Goal: Task Accomplishment & Management: Complete application form

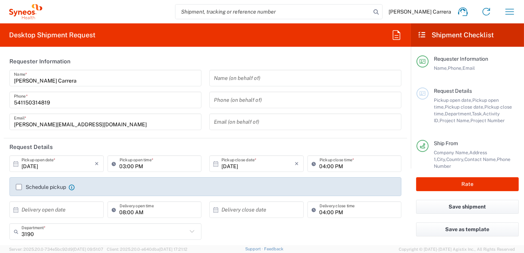
scroll to position [68, 0]
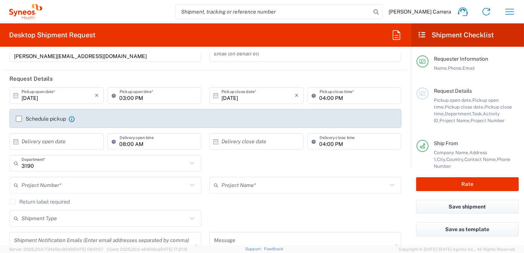
click at [67, 187] on input "text" at bounding box center [103, 185] width 165 height 13
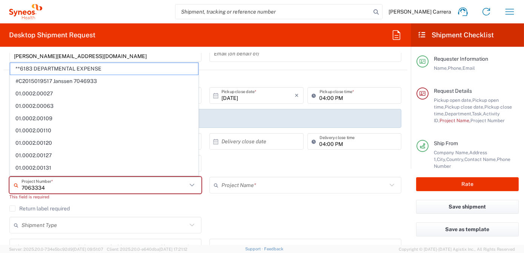
type input "7063334"
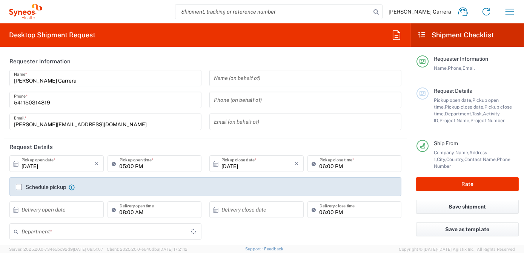
type input "3190"
type input "[GEOGRAPHIC_DATA]"
type input "Syneos Health Argentina SA"
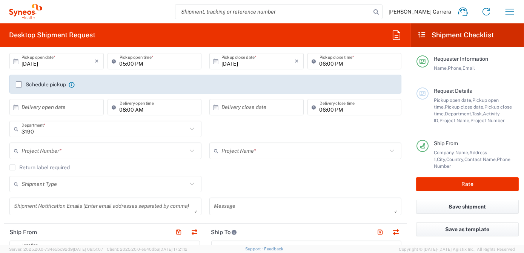
click at [53, 149] on input "text" at bounding box center [103, 150] width 165 height 13
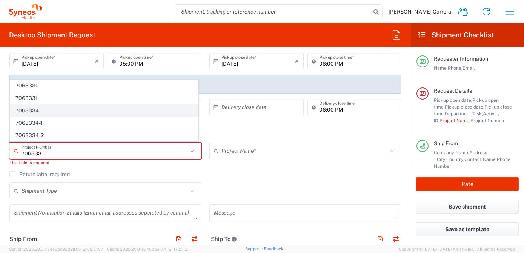
click at [40, 109] on span "7063334" at bounding box center [104, 111] width 188 height 12
type input "7063334"
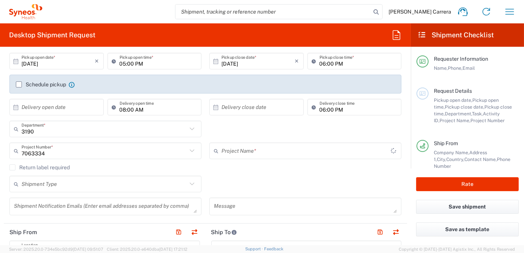
type input "Mineralys 7063334"
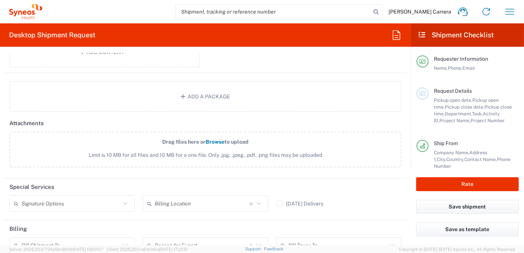
scroll to position [856, 0]
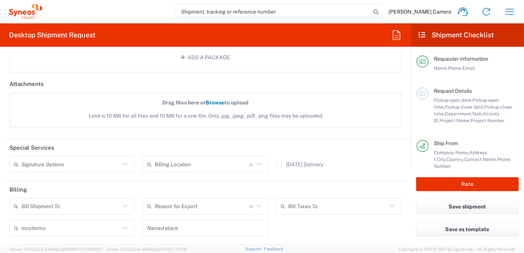
click at [164, 167] on input "text" at bounding box center [202, 164] width 95 height 13
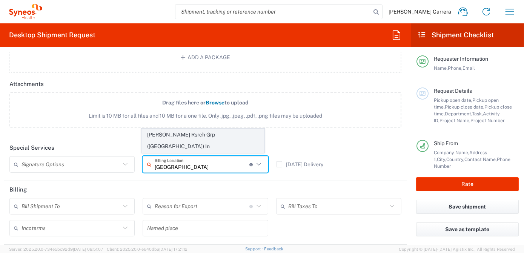
click at [177, 148] on span "[PERSON_NAME] Rsrch Grp ([GEOGRAPHIC_DATA]) In" at bounding box center [203, 140] width 122 height 23
type input "[PERSON_NAME] Rsrch Grp ([GEOGRAPHIC_DATA]) In"
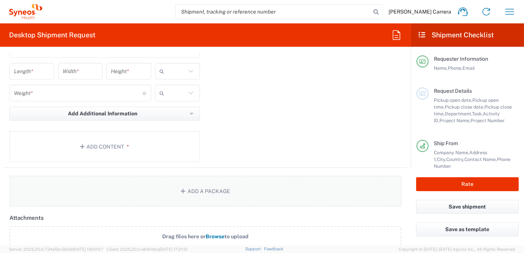
scroll to position [593, 0]
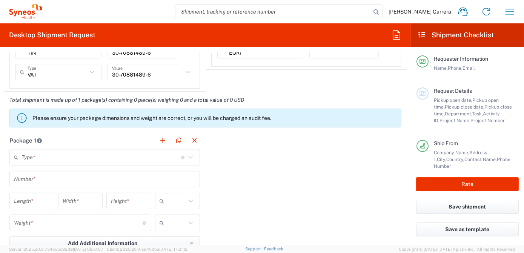
click at [48, 155] on input "text" at bounding box center [100, 157] width 159 height 13
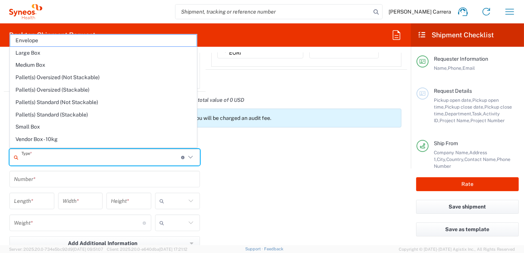
click at [39, 41] on span "Envelope" at bounding box center [103, 41] width 186 height 12
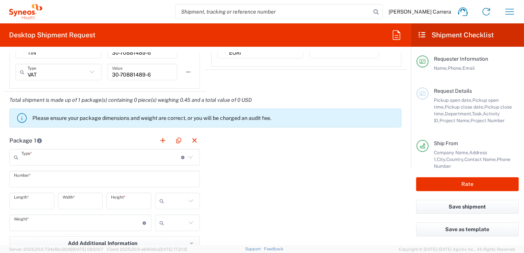
type input "Envelope"
type input "1"
type input "9.5"
type input "12.5"
type input "0.25"
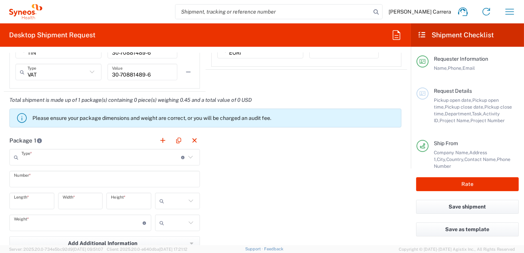
type input "in"
type input "0.45"
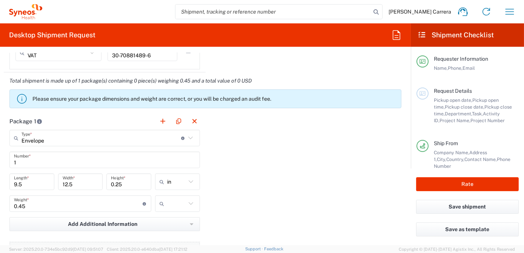
scroll to position [661, 0]
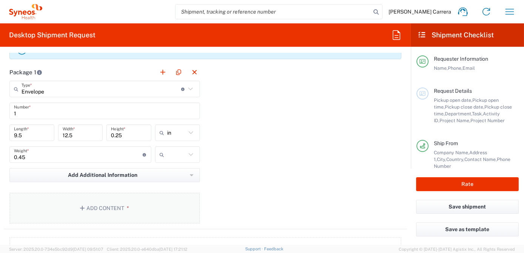
click at [136, 205] on button "Add Content *" at bounding box center [104, 208] width 190 height 31
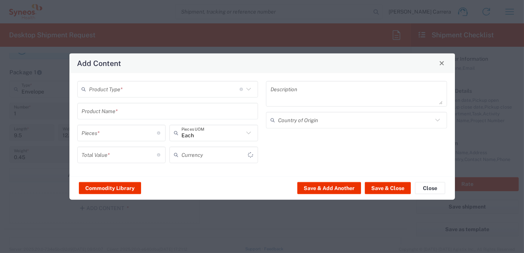
type input "US Dollar"
click at [118, 84] on input "text" at bounding box center [164, 89] width 150 height 13
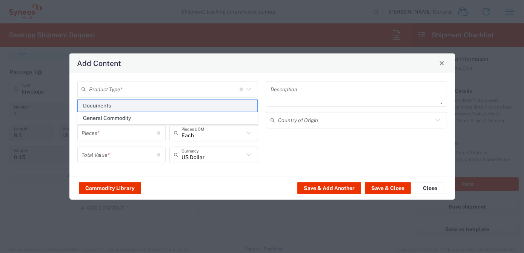
click at [111, 105] on span "Documents" at bounding box center [167, 106] width 179 height 12
type input "Documents"
type input "1"
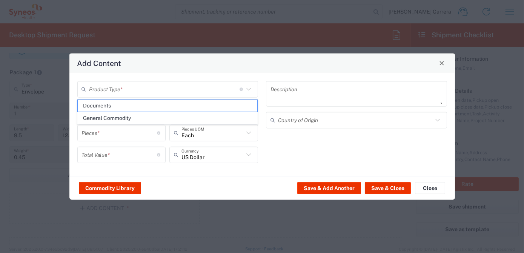
type textarea "Documents"
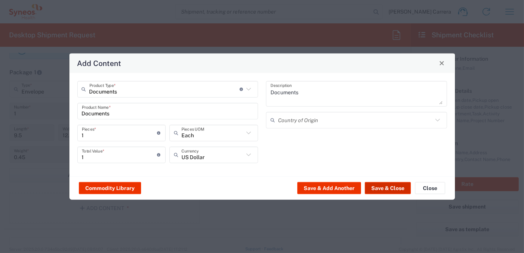
click at [389, 189] on button "Save & Close" at bounding box center [387, 188] width 46 height 12
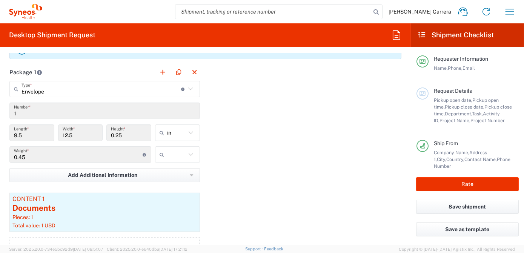
click at [173, 156] on input "text" at bounding box center [176, 155] width 19 height 12
click at [179, 180] on span "lbs" at bounding box center [175, 182] width 43 height 12
type input "lbs"
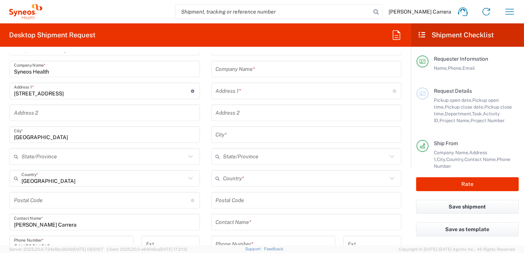
scroll to position [308, 0]
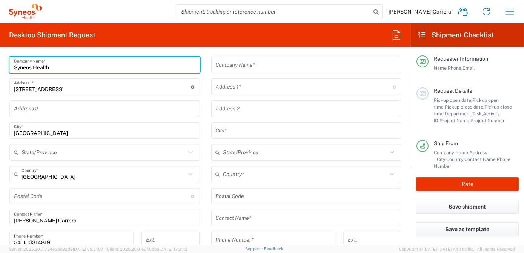
drag, startPoint x: 79, startPoint y: 70, endPoint x: 0, endPoint y: 60, distance: 79.7
click at [0, 63] on html "[PERSON_NAME] Carrera Home Shipment estimator Shipment tracking Desktop shipmen…" at bounding box center [262, 126] width 524 height 253
type input "CA"
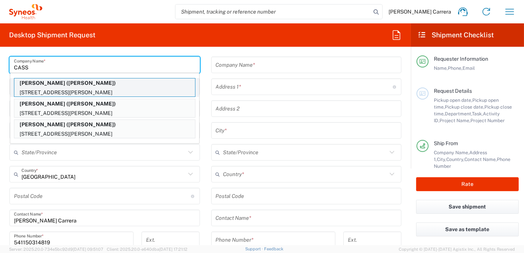
click at [41, 86] on p "[PERSON_NAME] ([PERSON_NAME])" at bounding box center [104, 82] width 181 height 9
type input "[PERSON_NAME]"
type input "[STREET_ADDRESS][PERSON_NAME]"
type input "[GEOGRAPHIC_DATA]"
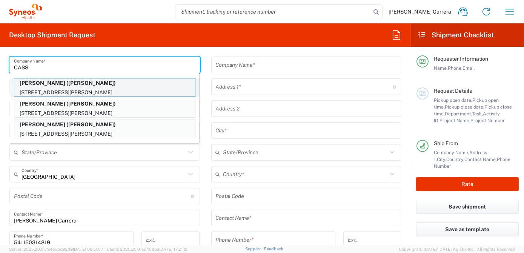
type input "77095"
type input "[PERSON_NAME]"
type input "[PHONE_NUMBER]"
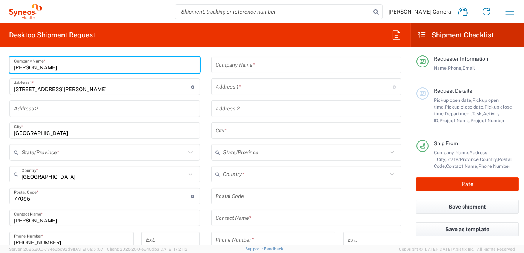
type input "[US_STATE]"
click at [242, 68] on input "text" at bounding box center [306, 64] width 181 height 13
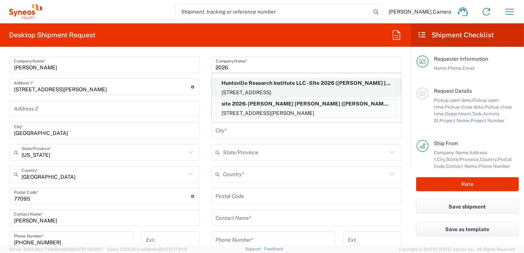
click at [282, 86] on p "Huntsville Research Institute LLC -SIte 2026 ([PERSON_NAME] [PERSON_NAME])" at bounding box center [306, 82] width 181 height 9
type input "Huntsville Research Institute LLC -SIte 2026"
type input "[STREET_ADDRESS]"
type input "[GEOGRAPHIC_DATA]"
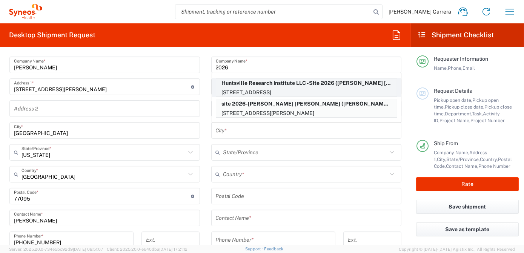
type input "77340"
type input "[PERSON_NAME] [PERSON_NAME]"
type input "[PHONE_NUMBER]"
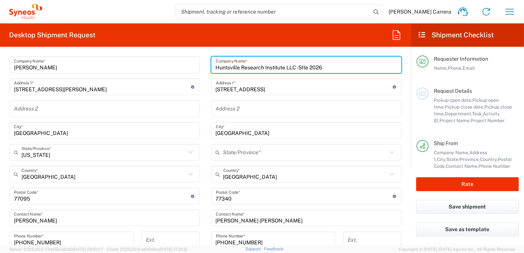
type input "[US_STATE]"
drag, startPoint x: 328, startPoint y: 68, endPoint x: 140, endPoint y: 72, distance: 187.7
click at [140, 72] on div "Ship From Location [PERSON_NAME] LLC-[GEOGRAPHIC_DATA] [GEOGRAPHIC_DATA] [GEOGR…" at bounding box center [205, 197] width 403 height 358
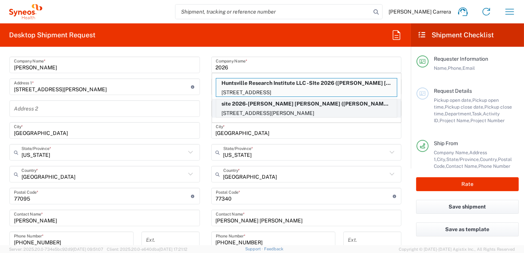
click at [272, 110] on p "[STREET_ADDRESS][PERSON_NAME]" at bounding box center [306, 113] width 181 height 9
type input "site 2026-[PERSON_NAME] [PERSON_NAME]"
type input "[STREET_ADDRESS][PERSON_NAME]"
type input "[PERSON_NAME] [PERSON_NAME]- site 2026"
type input "9364394835"
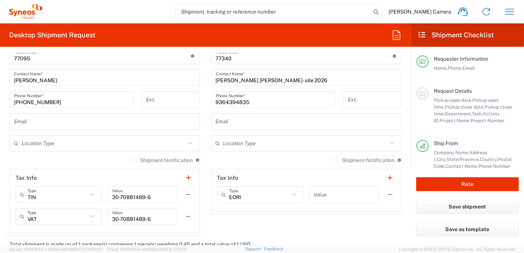
scroll to position [514, 0]
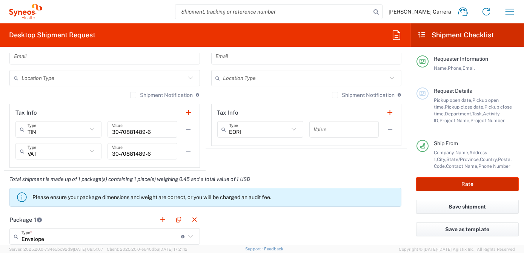
click at [440, 187] on button "Rate" at bounding box center [467, 184] width 103 height 14
type input "7063334"
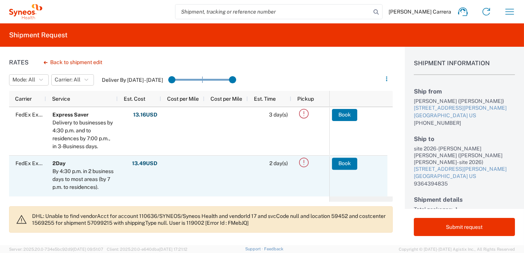
scroll to position [68, 0]
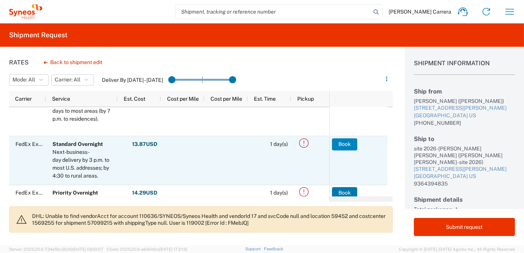
click at [345, 141] on button "Book" at bounding box center [344, 144] width 25 height 12
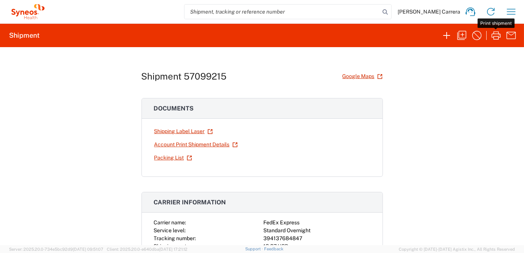
click at [495, 39] on icon "button" at bounding box center [496, 35] width 12 height 12
click at [457, 37] on icon "button" at bounding box center [461, 35] width 9 height 9
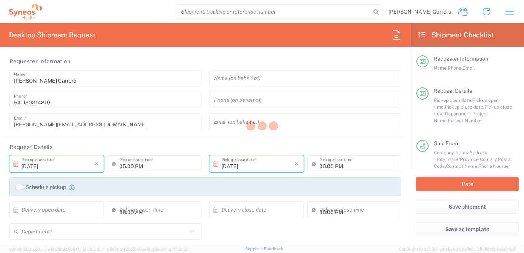
type textarea "[PERSON_NAME][EMAIL_ADDRESS][DOMAIN_NAME]"
type input "[PERSON_NAME]"
type input "[STREET_ADDRESS][PERSON_NAME]"
type input "[GEOGRAPHIC_DATA]"
type input "77095"
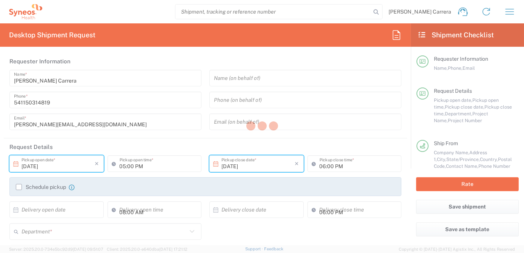
type input "[PERSON_NAME]"
type input "[PHONE_NUMBER]"
type input "site 2026-[PERSON_NAME] [PERSON_NAME]"
type input "[STREET_ADDRESS][PERSON_NAME]"
type input "[GEOGRAPHIC_DATA]"
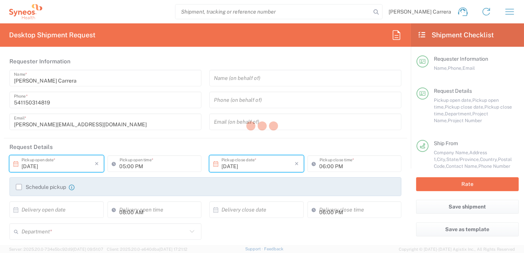
type input "[GEOGRAPHIC_DATA]"
type input "77340"
type input "[PERSON_NAME] [PERSON_NAME]- site 2026"
type input "9364394835"
type input "[PERSON_NAME] Rsrch Grp ([GEOGRAPHIC_DATA]) In"
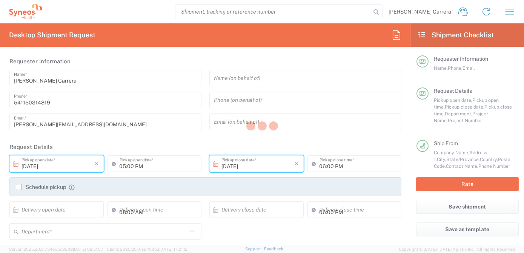
type input "Sender/Shipper"
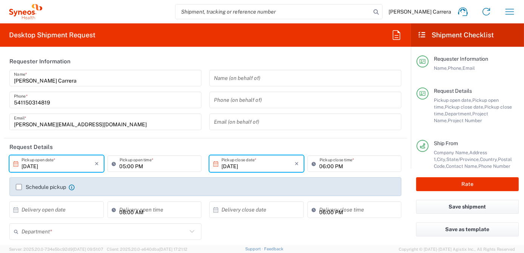
type input "[US_STATE]"
type input "Envelope"
type input "7063334"
type input "3190"
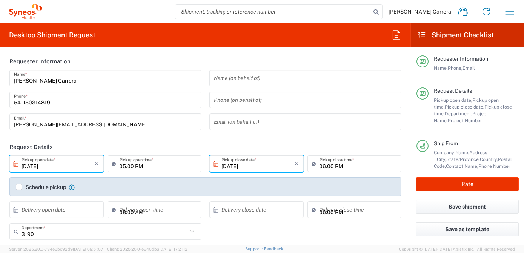
type input "Mineralys 7063334"
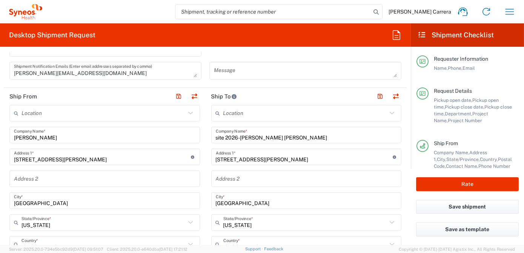
scroll to position [205, 0]
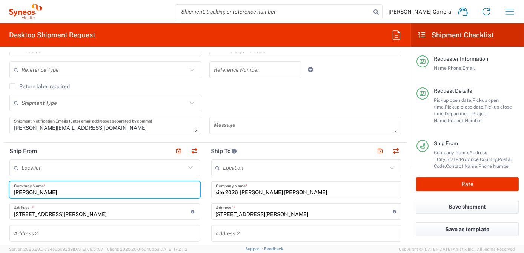
drag, startPoint x: 62, startPoint y: 194, endPoint x: -2, endPoint y: 196, distance: 63.7
click at [0, 196] on html "[PERSON_NAME] Carrera Home Shipment estimator Shipment tracking Desktop shipmen…" at bounding box center [262, 126] width 524 height 253
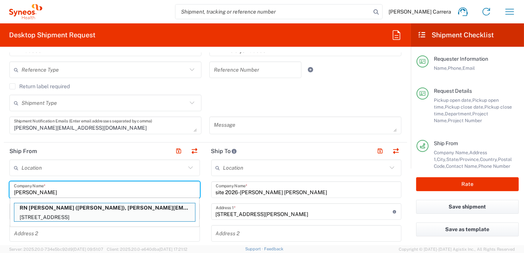
click at [50, 210] on p "RN [PERSON_NAME] ([PERSON_NAME]), [PERSON_NAME][EMAIL_ADDRESS][PERSON_NAME][DOM…" at bounding box center [104, 207] width 181 height 9
type input "RN [PERSON_NAME]"
type input "[STREET_ADDRESS]"
type input "Cicero"
type input "[US_STATE]"
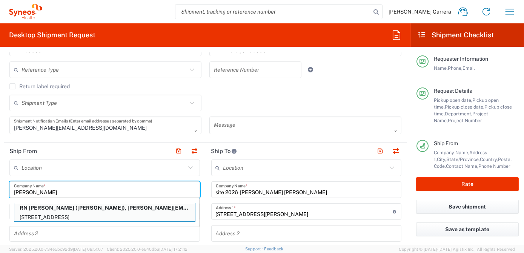
type input "60804"
type input "[PERSON_NAME]"
type input "[PHONE_NUMBER]"
type input "[PERSON_NAME][EMAIL_ADDRESS][PERSON_NAME][DOMAIN_NAME]"
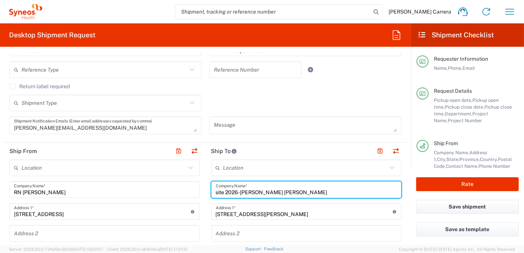
drag, startPoint x: 289, startPoint y: 192, endPoint x: 46, endPoint y: 202, distance: 243.7
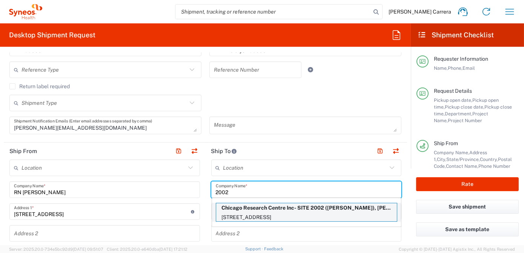
click at [268, 210] on p "Chicago Research Centre Inc- SITE 2002 ([PERSON_NAME]), [PERSON_NAME][EMAIL_ADD…" at bounding box center [306, 207] width 181 height 9
type input "Chicago Research Centre Inc- SITE 2002"
type input "[STREET_ADDRESS]"
type input "[GEOGRAPHIC_DATA]"
type input "[US_STATE]"
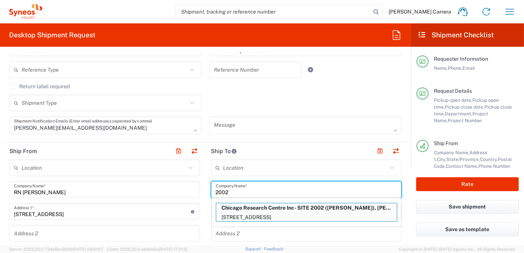
type input "60634"
type input "[PERSON_NAME]"
type input "7732829845"
type input "[PERSON_NAME][EMAIL_ADDRESS][PERSON_NAME][DOMAIN_NAME]"
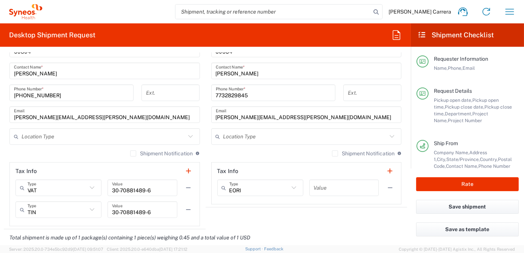
scroll to position [479, 0]
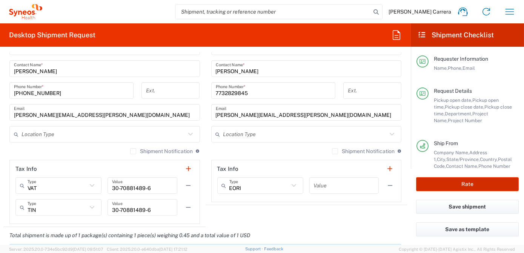
click at [474, 187] on button "Rate" at bounding box center [467, 184] width 103 height 14
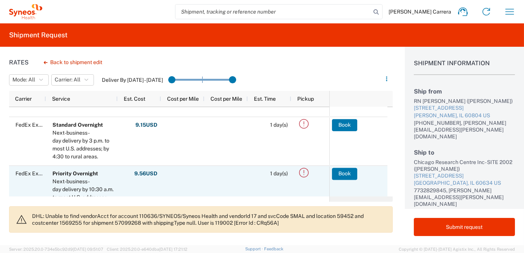
scroll to position [103, 0]
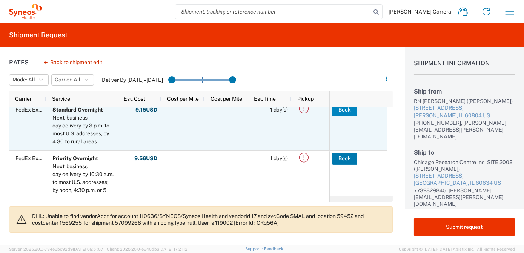
click at [349, 109] on button "Book" at bounding box center [344, 110] width 25 height 12
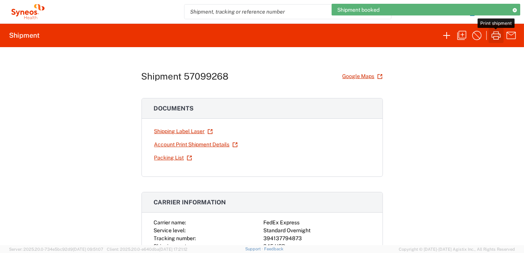
click at [491, 38] on icon "button" at bounding box center [496, 35] width 12 height 12
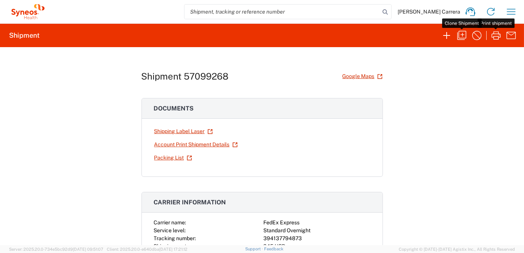
click at [460, 35] on icon "button" at bounding box center [461, 35] width 12 height 12
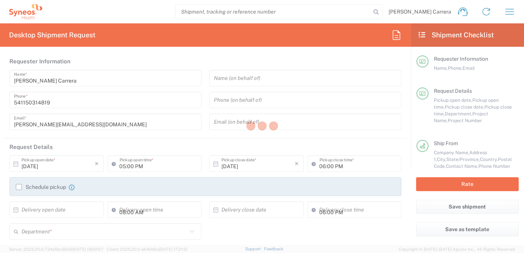
type textarea "[PERSON_NAME][EMAIL_ADDRESS][DOMAIN_NAME]"
type input "RN [PERSON_NAME]"
type input "[STREET_ADDRESS]"
type input "Cicero"
type input "60804"
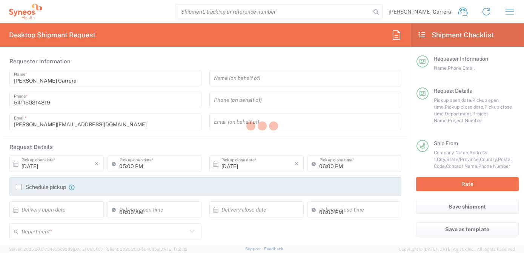
type input "[PERSON_NAME]"
type input "[PHONE_NUMBER]"
type input "[PERSON_NAME][EMAIL_ADDRESS][PERSON_NAME][DOMAIN_NAME]"
type input "Chicago Research Centre Inc- SITE 2002"
type input "[STREET_ADDRESS]"
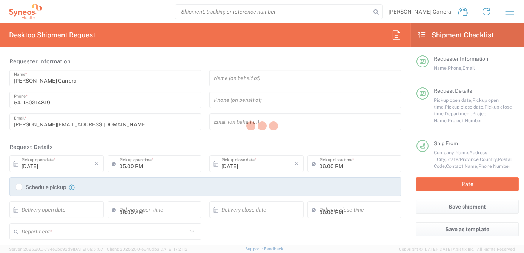
type input "[GEOGRAPHIC_DATA]"
type input "60634"
type input "[PERSON_NAME]"
type input "7732829845"
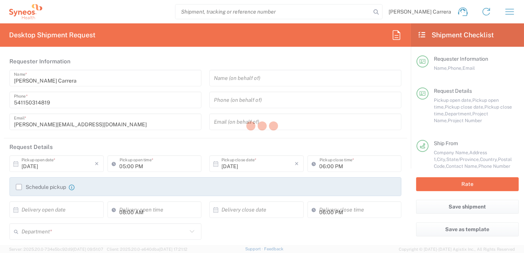
type input "[PERSON_NAME][EMAIL_ADDRESS][PERSON_NAME][DOMAIN_NAME]"
type input "[PERSON_NAME] Rsrch Grp ([GEOGRAPHIC_DATA]) In"
type input "Sender/Shipper"
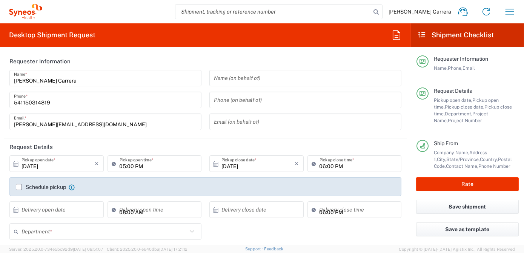
type input "[US_STATE]"
type input "7063334"
type input "Envelope"
type input "Mineralys 7063334"
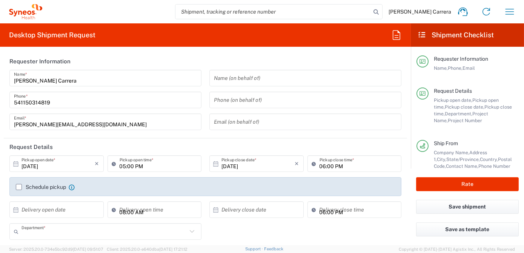
type input "3190"
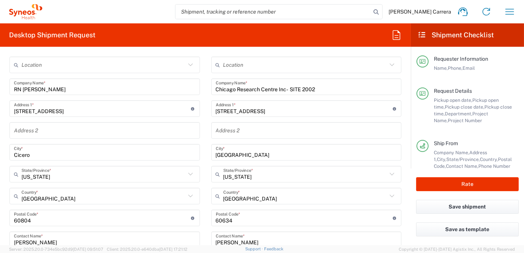
scroll to position [274, 0]
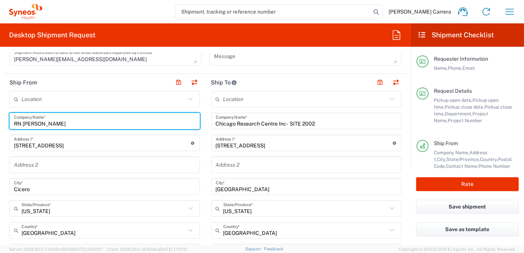
drag, startPoint x: 65, startPoint y: 121, endPoint x: 0, endPoint y: 117, distance: 64.9
click at [0, 117] on html "[PERSON_NAME] Carrera Home Shipment estimator Shipment tracking Desktop shipmen…" at bounding box center [262, 126] width 524 height 253
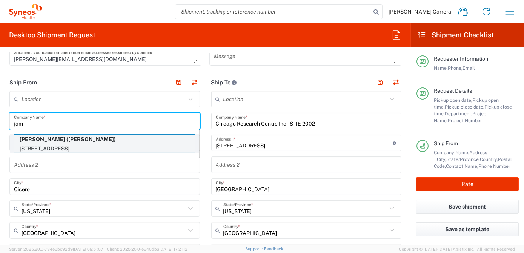
click at [41, 140] on p "[PERSON_NAME] ([PERSON_NAME])" at bounding box center [104, 139] width 181 height 9
type input "[PERSON_NAME]"
type input "[STREET_ADDRESS]"
type input "[GEOGRAPHIC_DATA]"
type input "[US_STATE]"
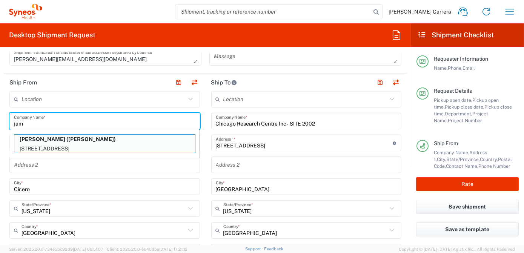
type input "49456"
type input "[PERSON_NAME]"
type input "16164981573"
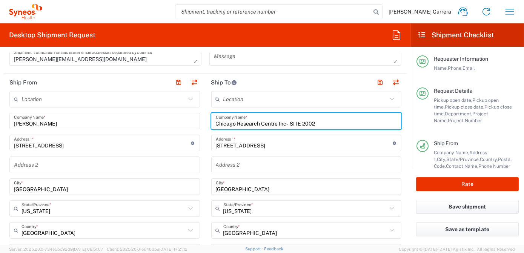
drag, startPoint x: 328, startPoint y: 121, endPoint x: 80, endPoint y: 102, distance: 248.8
click at [81, 102] on div "Ship From Location [PERSON_NAME] LLC-[GEOGRAPHIC_DATA] [GEOGRAPHIC_DATA] [GEOGR…" at bounding box center [205, 253] width 403 height 358
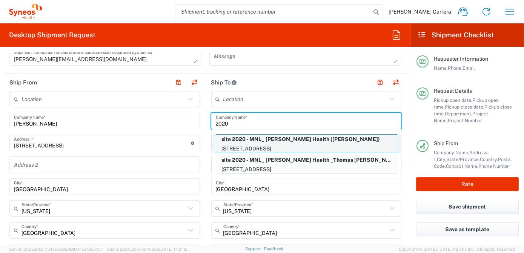
click at [234, 142] on p "site 2020 - MNL_ [PERSON_NAME] Health ([PERSON_NAME])" at bounding box center [306, 139] width 181 height 9
type input "site 2020 - MNL_ [PERSON_NAME] Health"
type input "[STREET_ADDRESS]"
type input "NOvi"
type input "[US_STATE]"
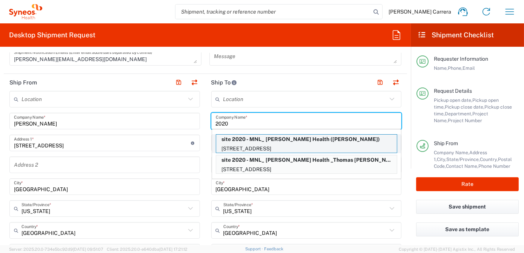
type input "48377"
type input "[PERSON_NAME]"
type input "[PHONE_NUMBER]"
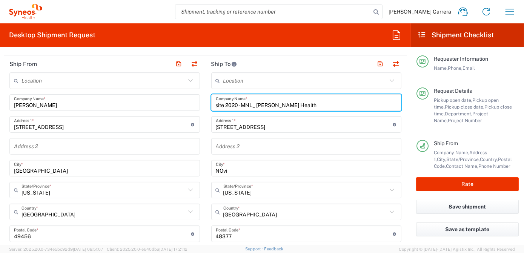
scroll to position [240, 0]
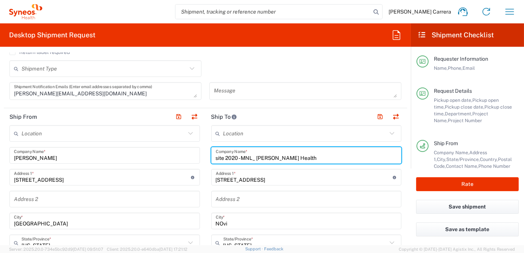
drag, startPoint x: 308, startPoint y: 152, endPoint x: 47, endPoint y: 152, distance: 260.8
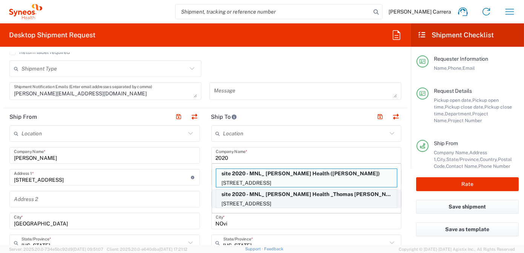
drag, startPoint x: 263, startPoint y: 199, endPoint x: 280, endPoint y: 198, distance: 16.6
click at [280, 199] on p "[STREET_ADDRESS]" at bounding box center [306, 203] width 181 height 9
type input "site 2020 - MNL_ [PERSON_NAME] Health _Thomas [PERSON_NAME] [MEDICAL_DATA] & Re…"
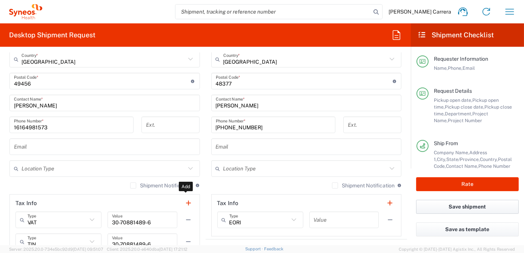
scroll to position [617, 0]
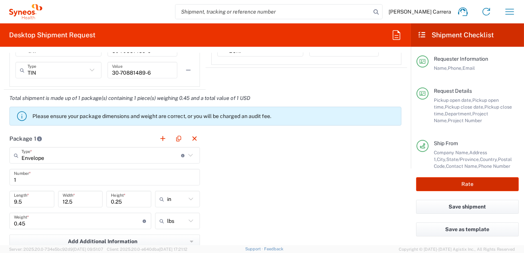
click at [481, 183] on button "Rate" at bounding box center [467, 184] width 103 height 14
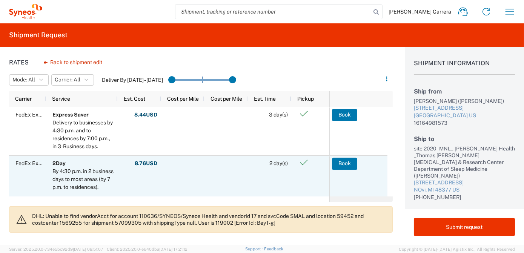
scroll to position [68, 0]
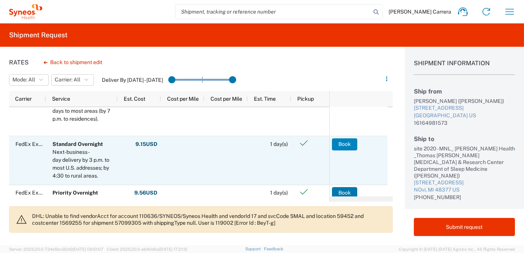
click at [344, 144] on button "Book" at bounding box center [344, 144] width 25 height 12
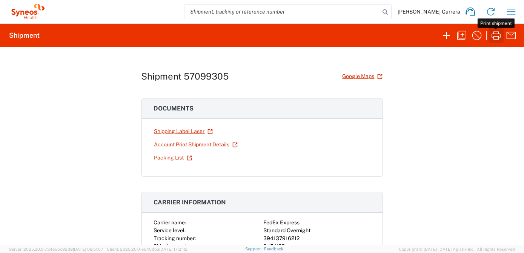
click at [496, 36] on icon "button" at bounding box center [495, 35] width 9 height 8
